Goal: Entertainment & Leisure: Consume media (video, audio)

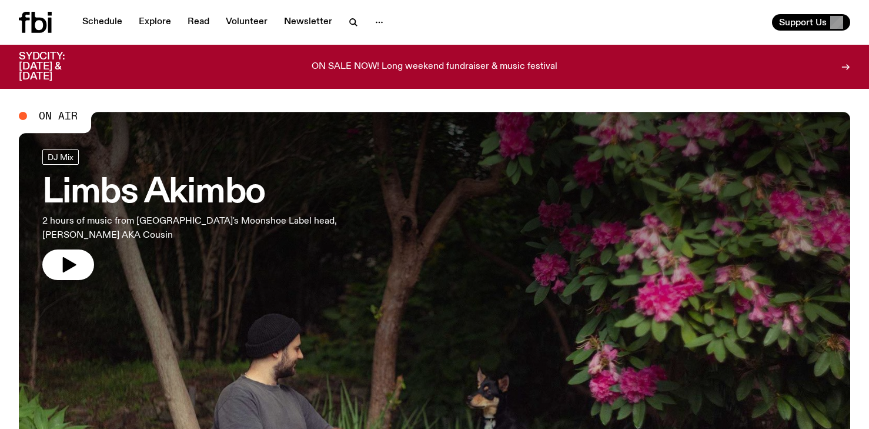
click at [165, 176] on h3 "Limbs Akimbo" at bounding box center [192, 192] width 301 height 33
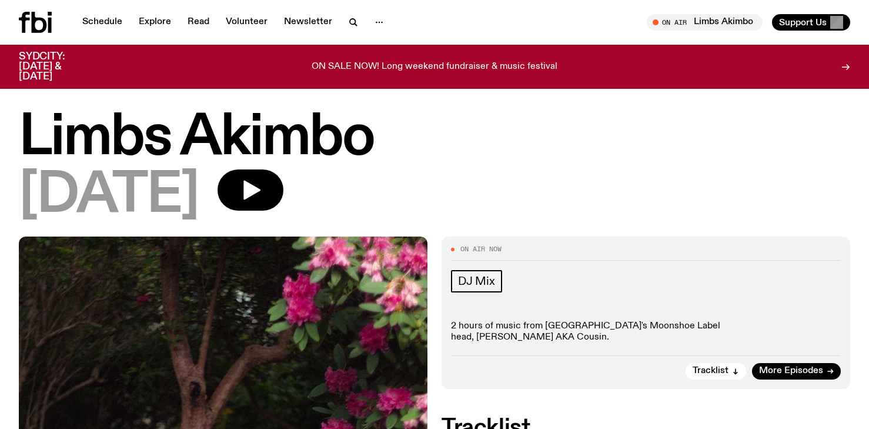
click at [39, 22] on icon at bounding box center [35, 22] width 33 height 21
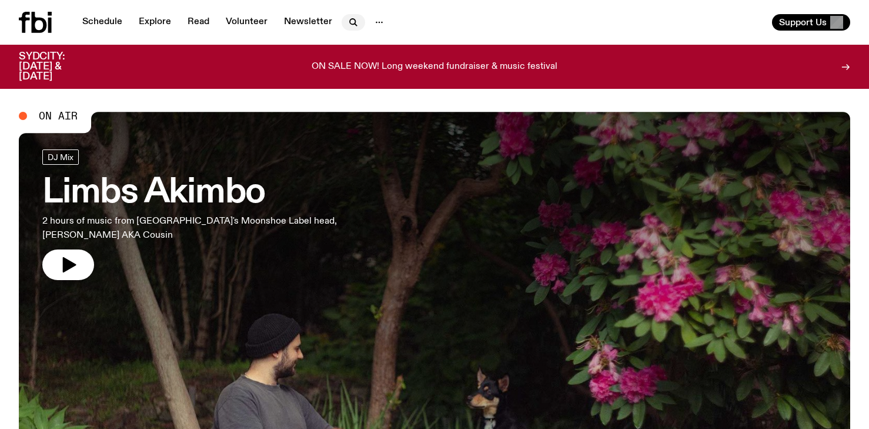
click at [352, 21] on icon "button" at bounding box center [352, 21] width 5 height 5
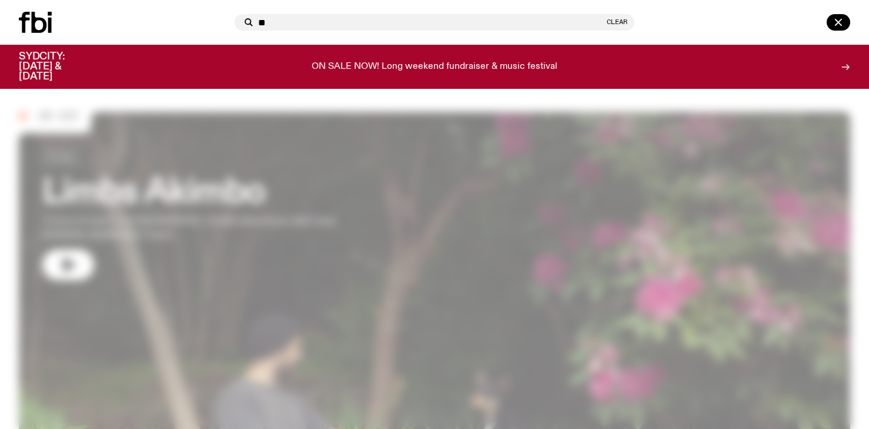
type input "*"
